Goal: Information Seeking & Learning: Learn about a topic

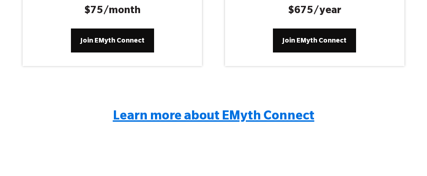
scroll to position [1854, 0]
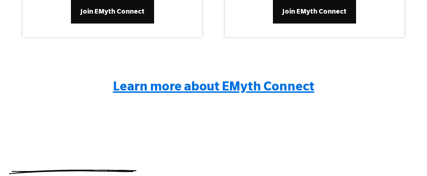
click at [236, 81] on span "Learn more about EMyth Connect" at bounding box center [214, 88] width 202 height 14
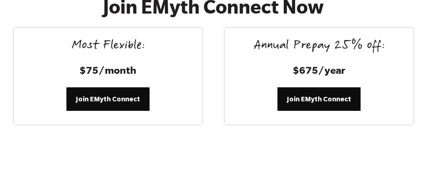
scroll to position [4853, 0]
